Goal: Task Accomplishment & Management: Check status

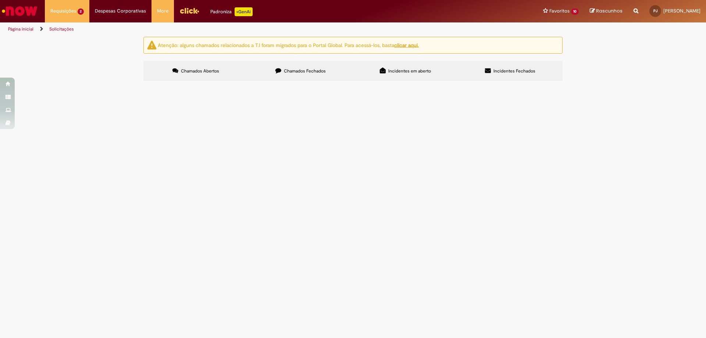
click at [187, 12] on img "Menu Cabeçalho" at bounding box center [189, 10] width 20 height 11
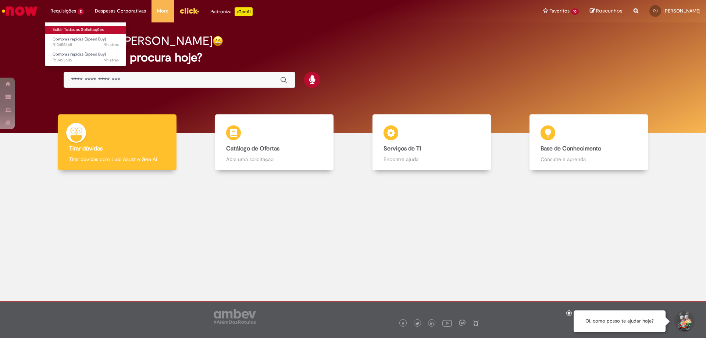
click at [67, 30] on link "Exibir Todas as Solicitações" at bounding box center [85, 30] width 81 height 8
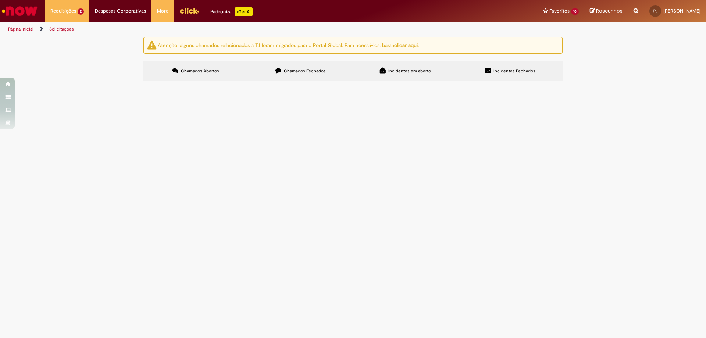
click at [93, 83] on div "Atenção: alguns chamados relacionados a T.I foram migrados para o Portal Global…" at bounding box center [353, 60] width 706 height 46
